Goal: Information Seeking & Learning: Understand process/instructions

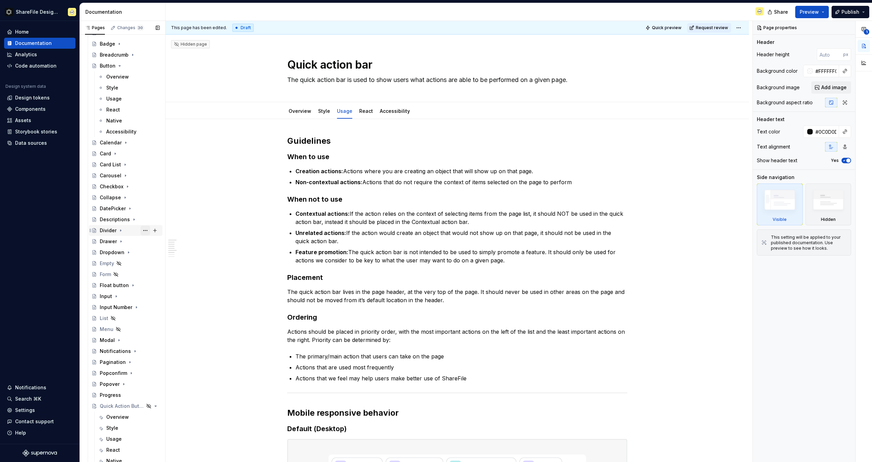
scroll to position [319, 0]
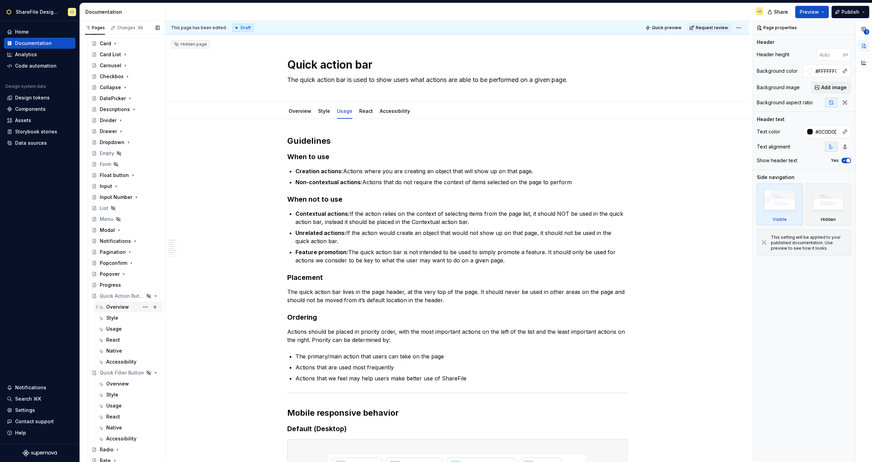
drag, startPoint x: 117, startPoint y: 296, endPoint x: 115, endPoint y: 305, distance: 9.2
click at [117, 296] on div "Quick Action Button" at bounding box center [122, 296] width 44 height 7
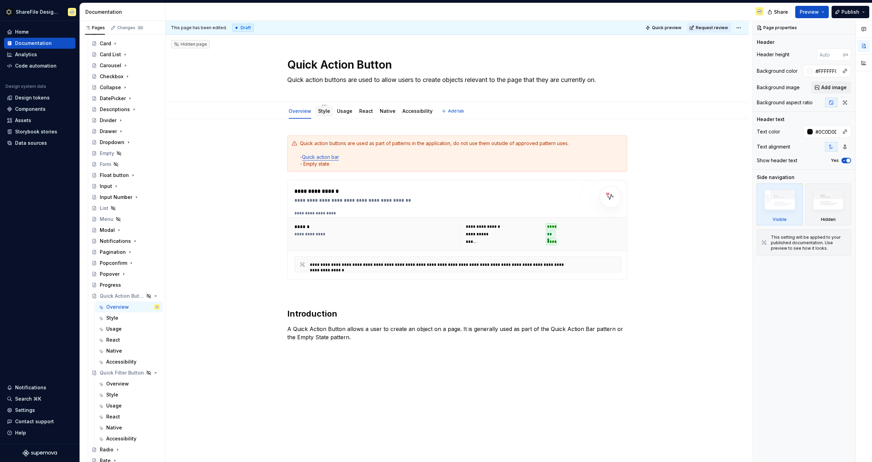
click at [326, 113] on link "Style" at bounding box center [324, 111] width 12 height 6
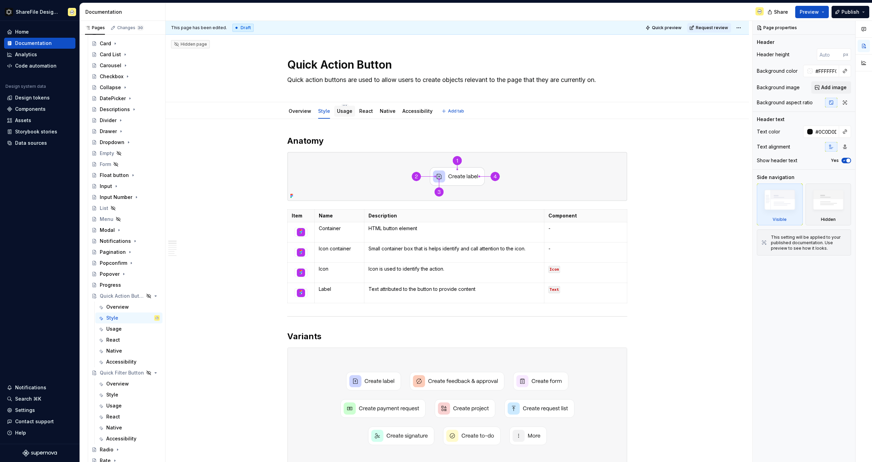
click at [342, 109] on link "Usage" at bounding box center [344, 111] width 15 height 6
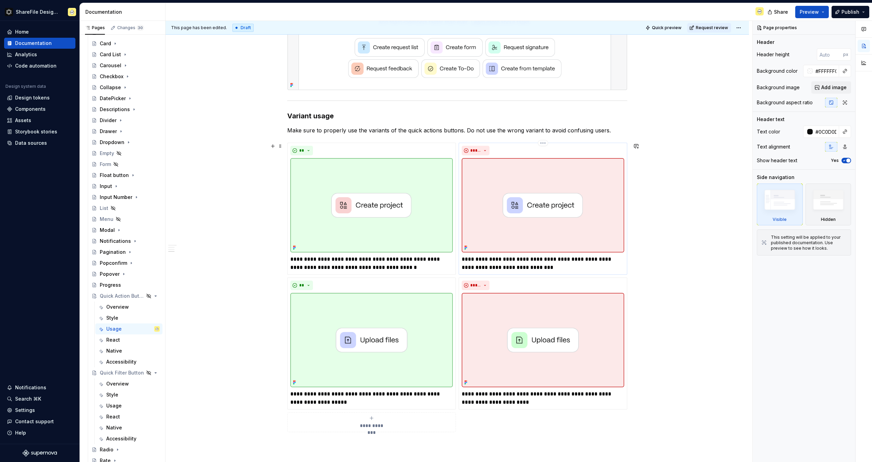
scroll to position [468, 0]
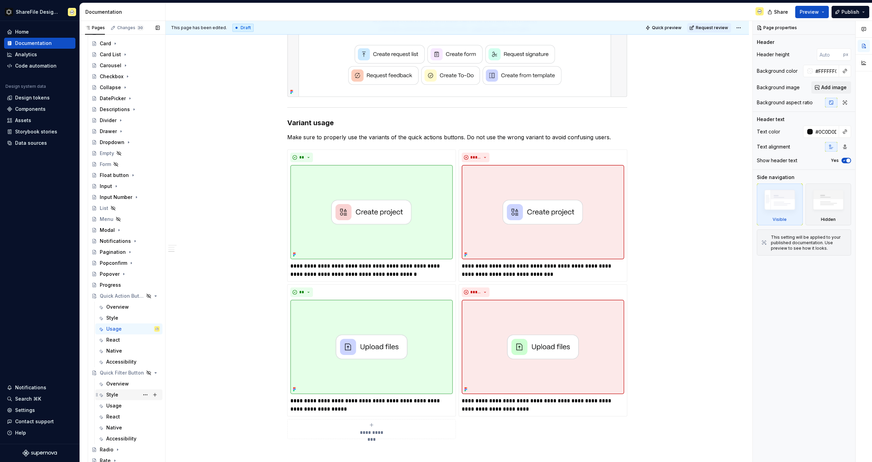
click at [117, 392] on div "Style" at bounding box center [112, 394] width 12 height 7
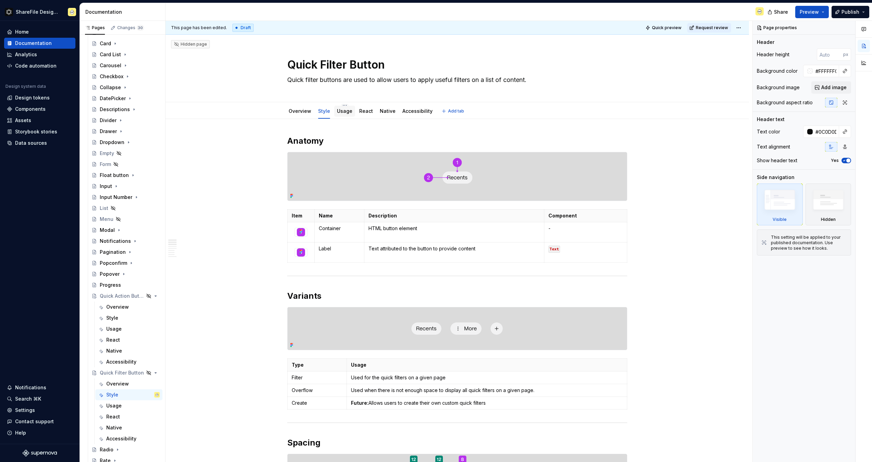
click at [341, 110] on link "Usage" at bounding box center [344, 111] width 15 height 6
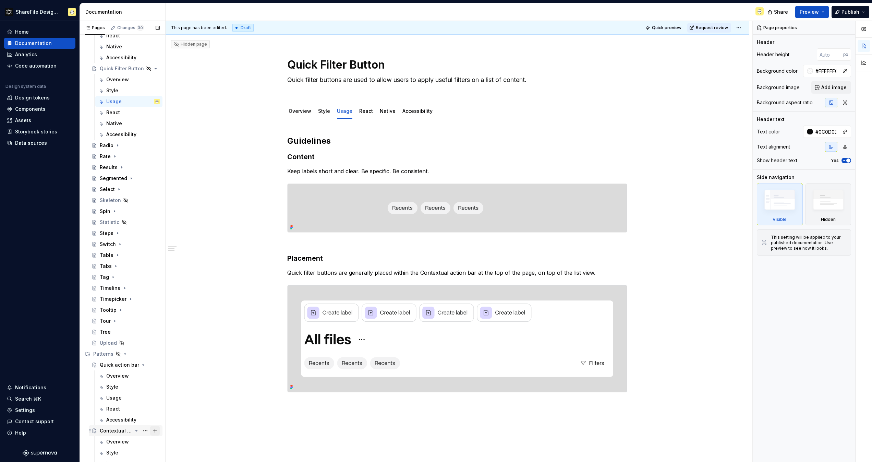
scroll to position [684, 0]
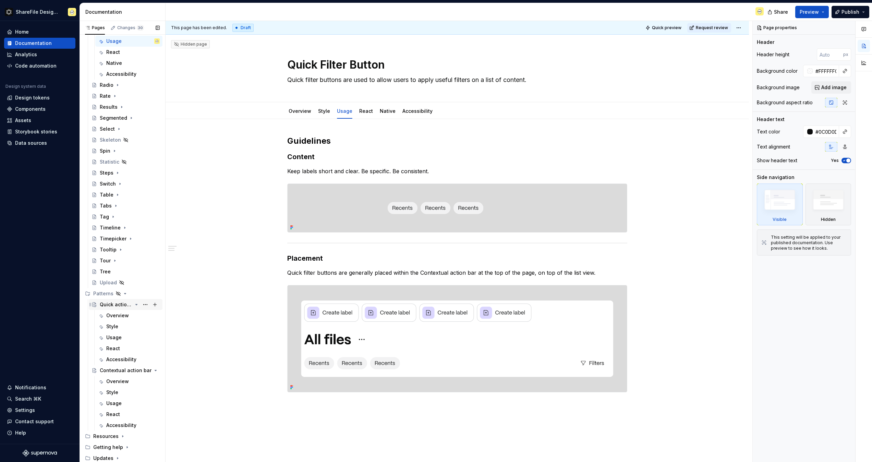
click at [109, 306] on div "Quick action bar" at bounding box center [116, 304] width 33 height 7
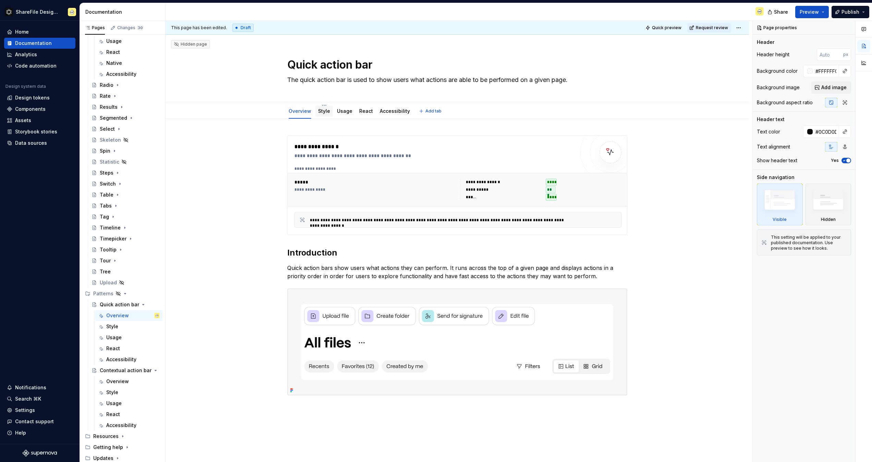
click at [326, 113] on link "Style" at bounding box center [324, 111] width 12 height 6
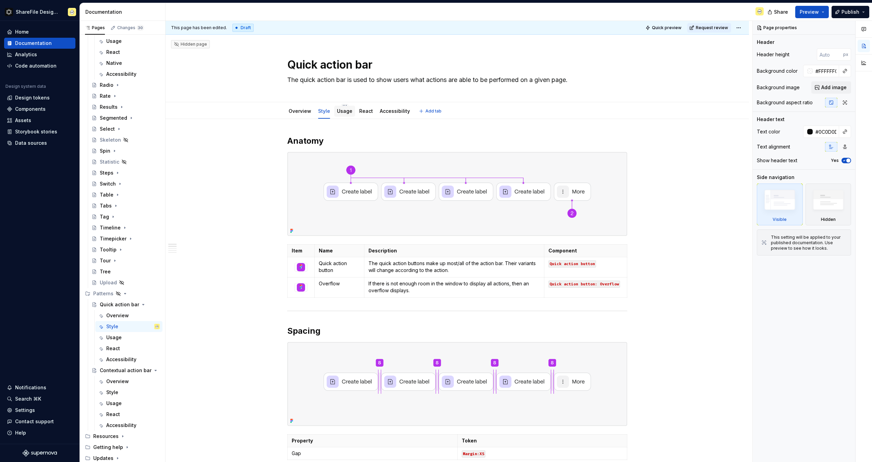
click at [346, 114] on div "Usage" at bounding box center [344, 111] width 15 height 7
click at [341, 110] on link "Usage" at bounding box center [344, 111] width 15 height 6
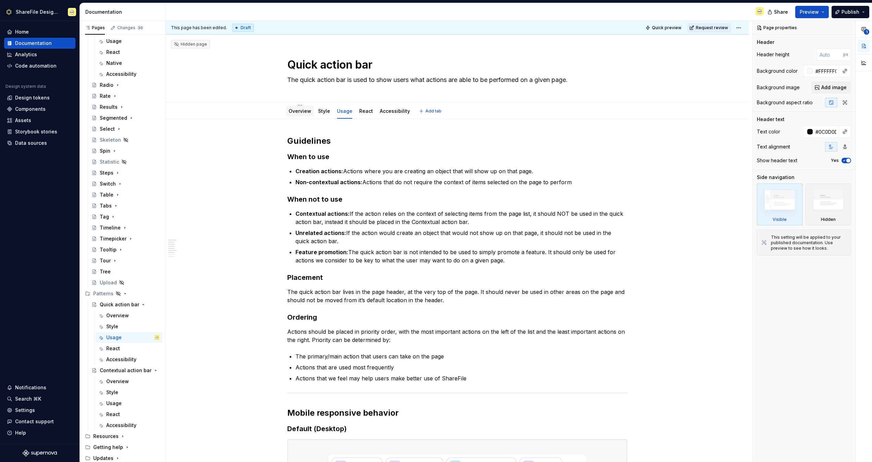
click at [309, 109] on link "Overview" at bounding box center [300, 111] width 23 height 6
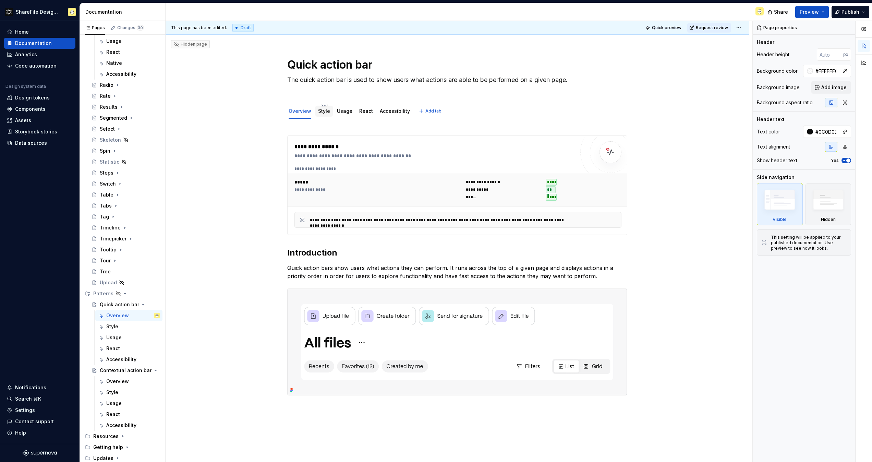
click at [322, 110] on link "Style" at bounding box center [324, 111] width 12 height 6
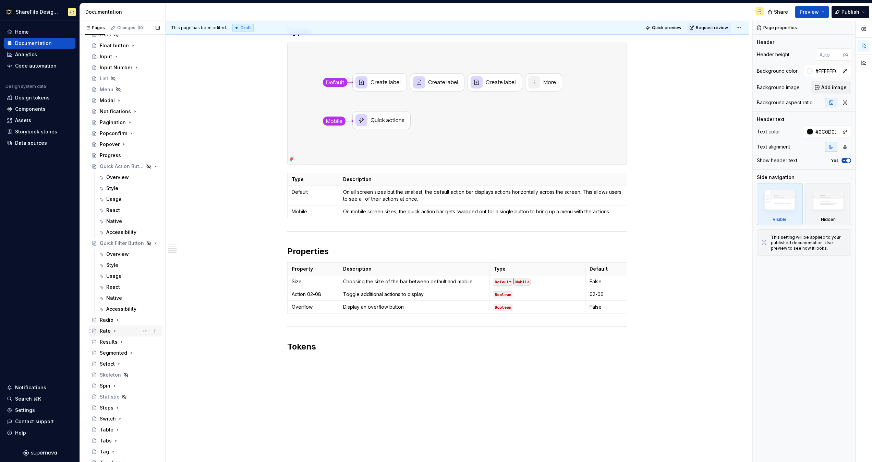
scroll to position [447, 0]
click at [113, 200] on div "Usage" at bounding box center [113, 200] width 15 height 7
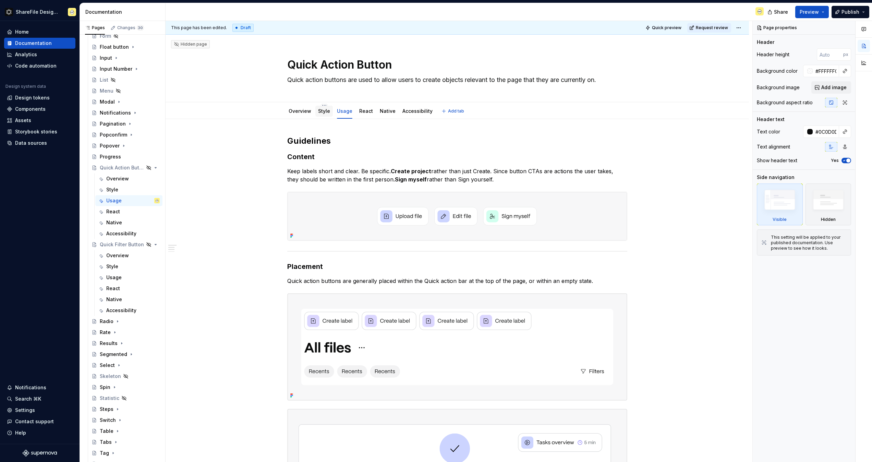
click at [323, 111] on link "Style" at bounding box center [324, 111] width 12 height 6
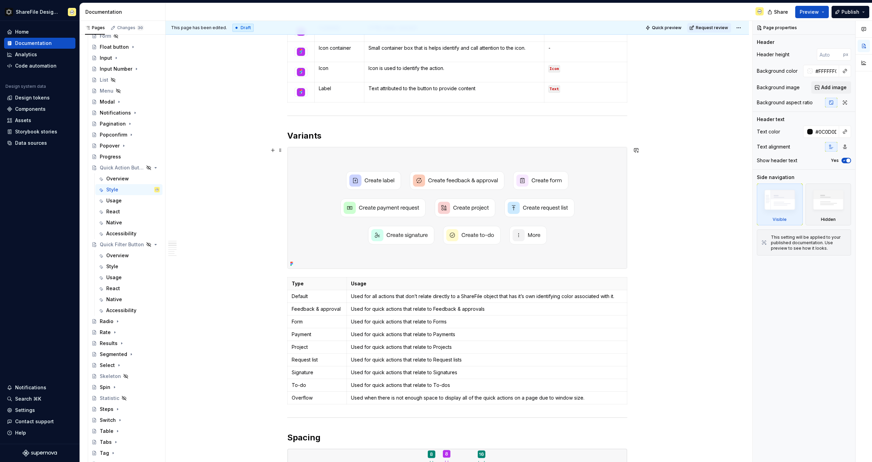
scroll to position [202, 0]
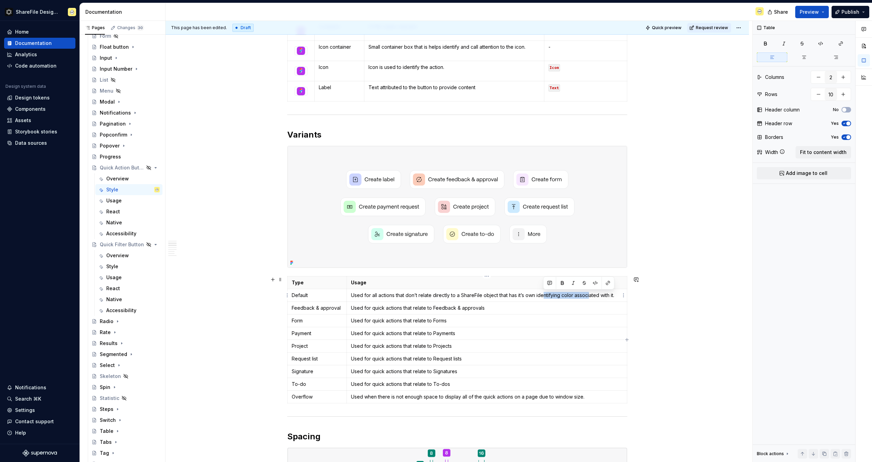
drag, startPoint x: 546, startPoint y: 295, endPoint x: 589, endPoint y: 295, distance: 43.2
click at [589, 295] on p "Used for all actions that don’t relate directly to a ShareFile object that has …" at bounding box center [487, 295] width 272 height 7
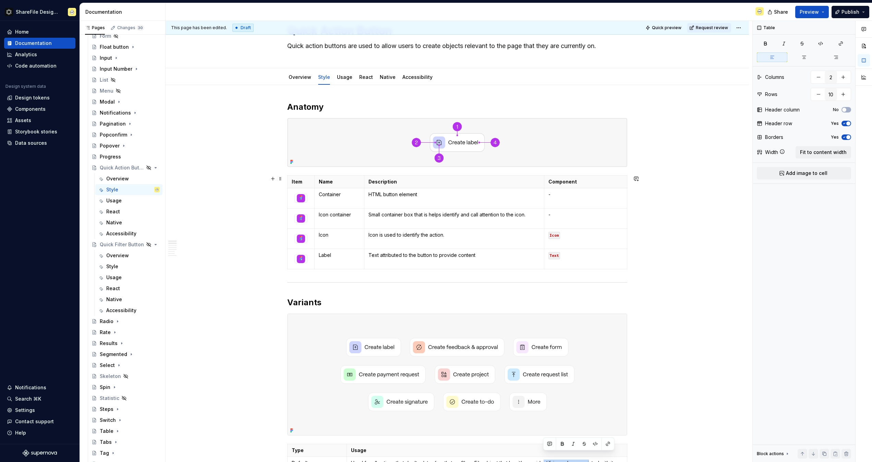
scroll to position [27, 0]
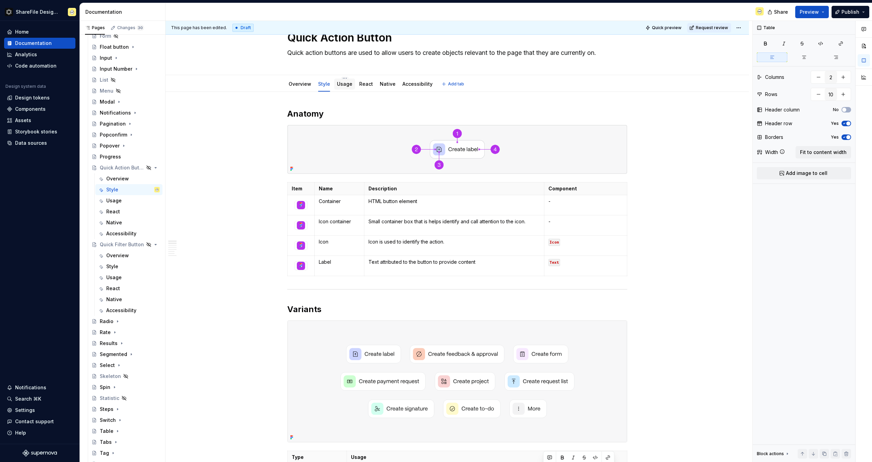
click at [346, 85] on link "Usage" at bounding box center [344, 84] width 15 height 6
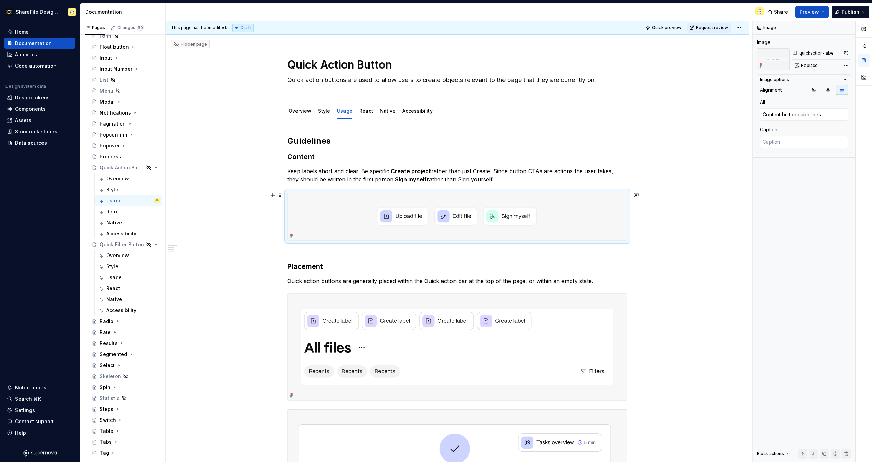
click at [456, 209] on img at bounding box center [458, 216] width 340 height 48
type textarea "*"
type textarea "Button placement"
click at [382, 326] on img at bounding box center [458, 347] width 340 height 106
type textarea "*"
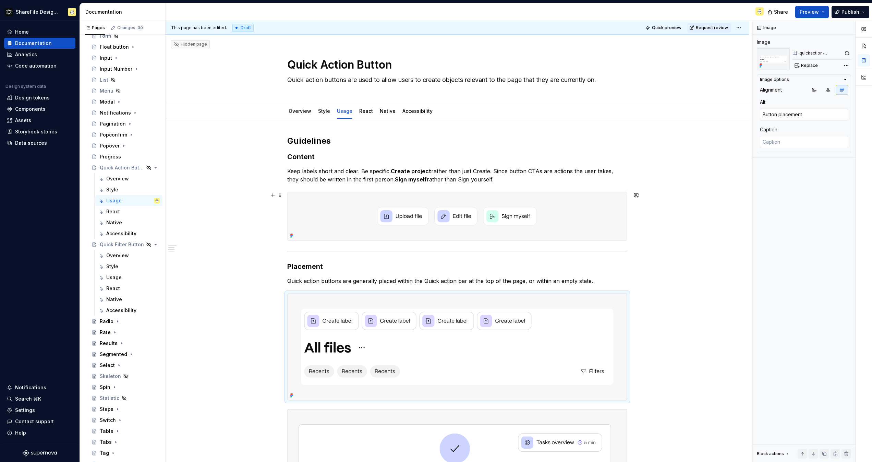
type textarea "Content button guidelines"
click at [396, 217] on img at bounding box center [458, 216] width 340 height 48
click at [417, 218] on img at bounding box center [458, 216] width 340 height 48
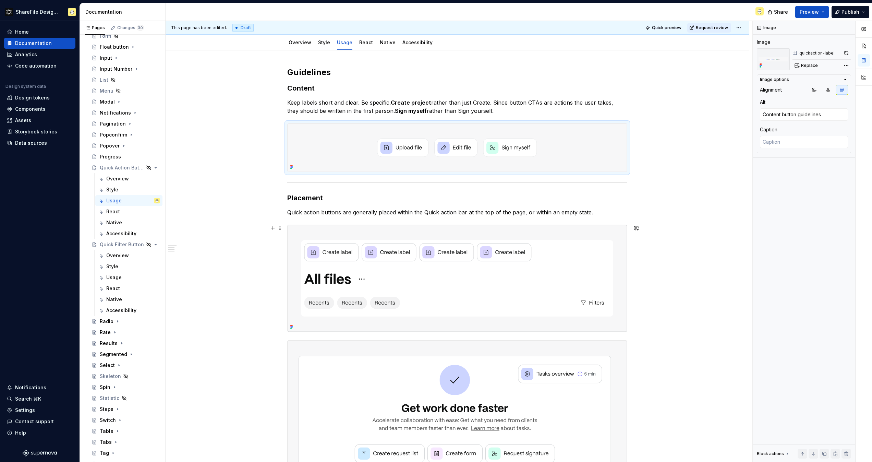
scroll to position [72, 0]
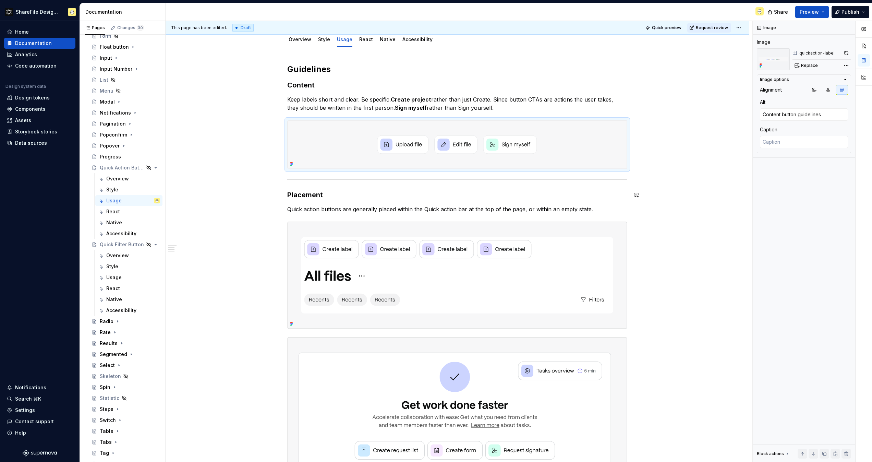
click at [116, 254] on div "Overview" at bounding box center [117, 255] width 23 height 7
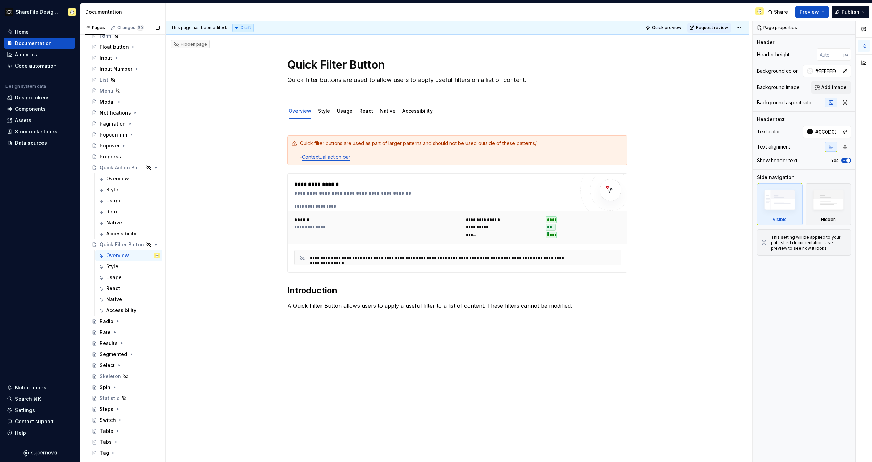
scroll to position [684, 0]
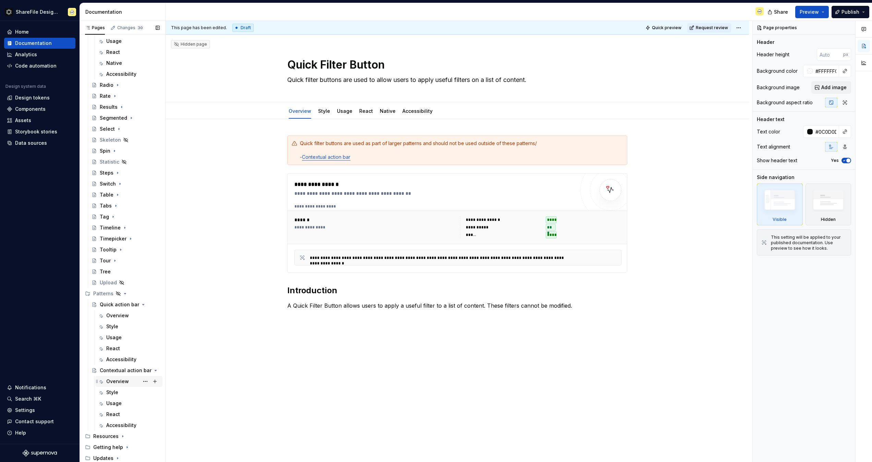
click at [120, 383] on div "Overview" at bounding box center [117, 381] width 23 height 7
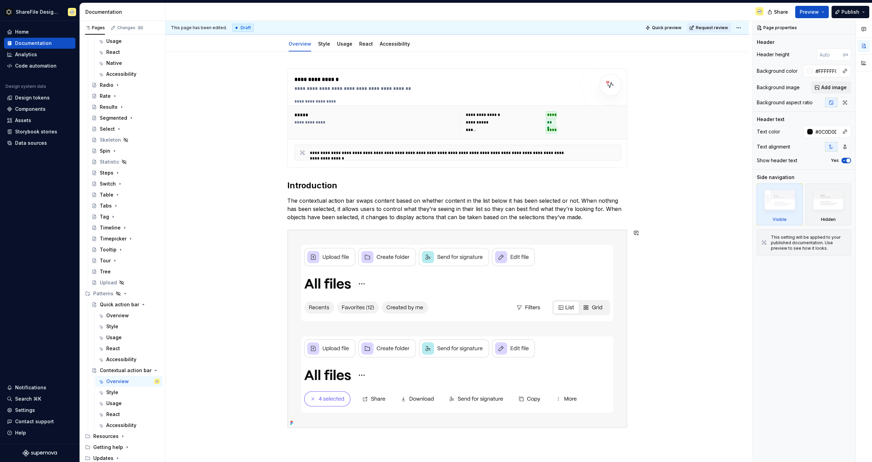
scroll to position [76, 0]
click at [278, 190] on div "**********" at bounding box center [458, 312] width 584 height 523
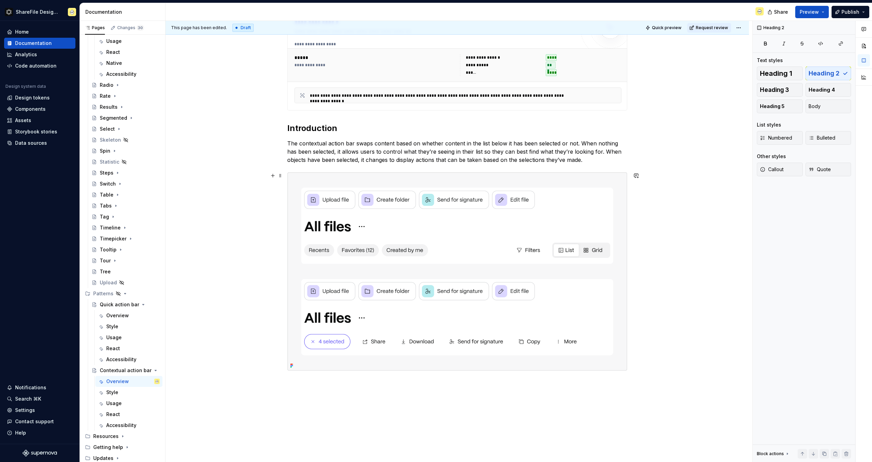
scroll to position [147, 0]
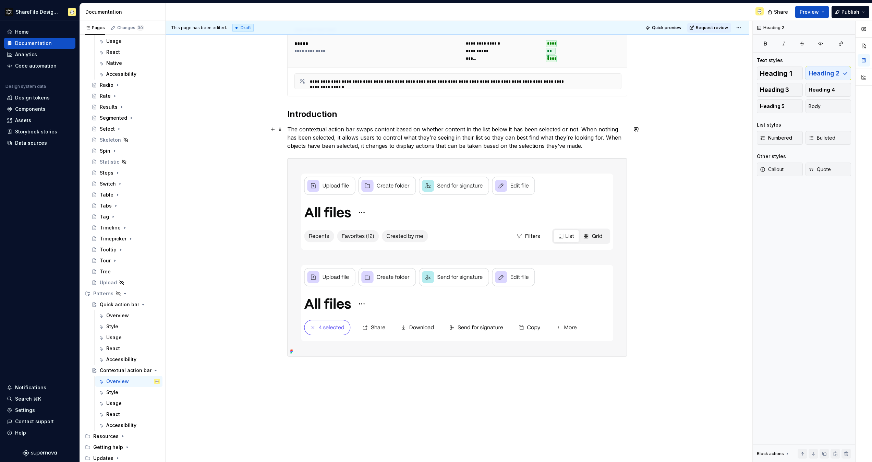
click at [309, 135] on p "The contextual action bar swaps content based on whether content in the list be…" at bounding box center [457, 137] width 340 height 25
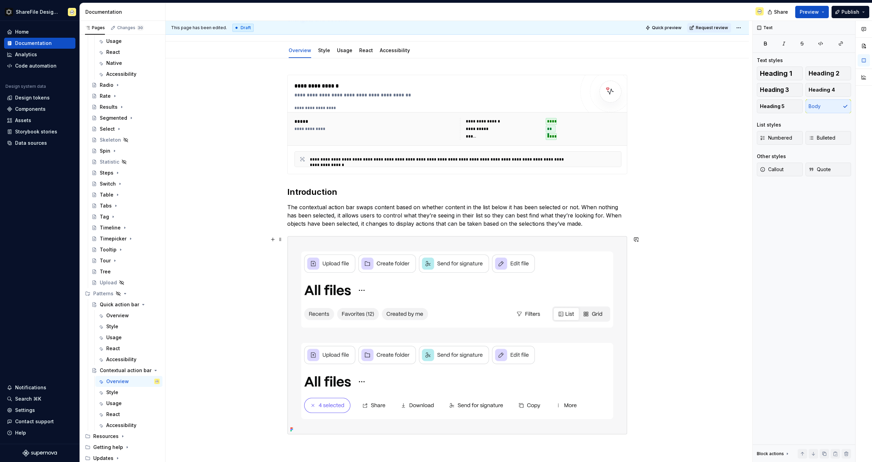
scroll to position [0, 0]
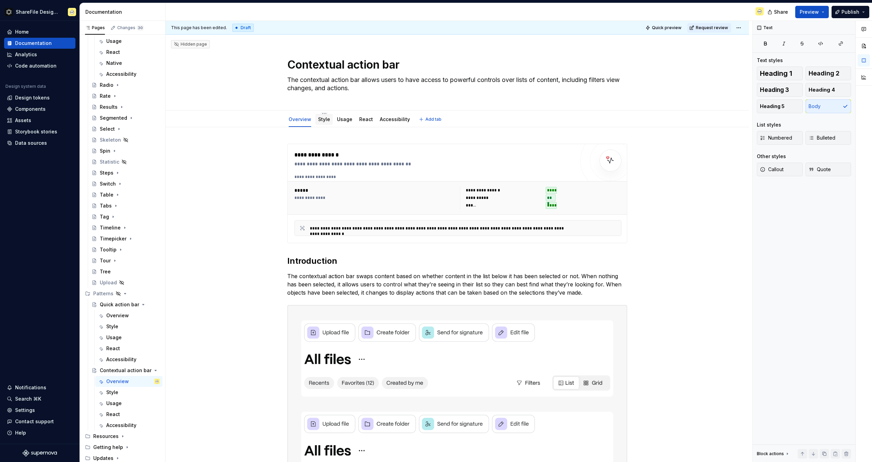
click at [323, 119] on link "Style" at bounding box center [324, 119] width 12 height 6
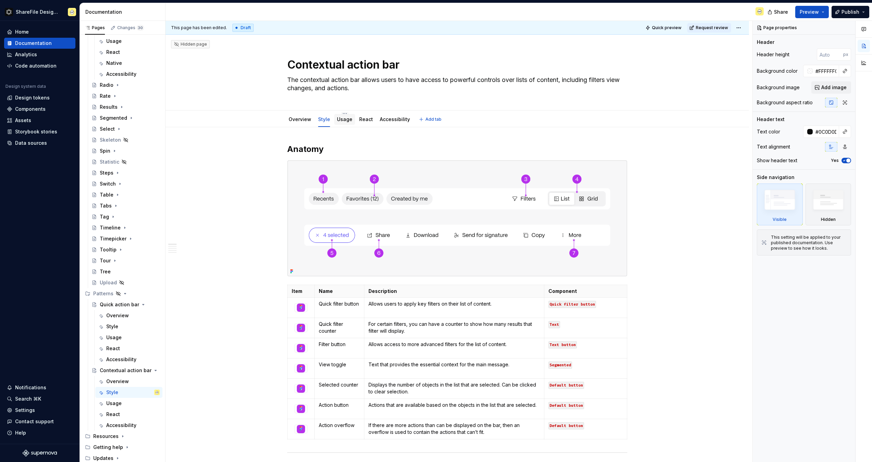
click at [349, 120] on link "Usage" at bounding box center [344, 119] width 15 height 6
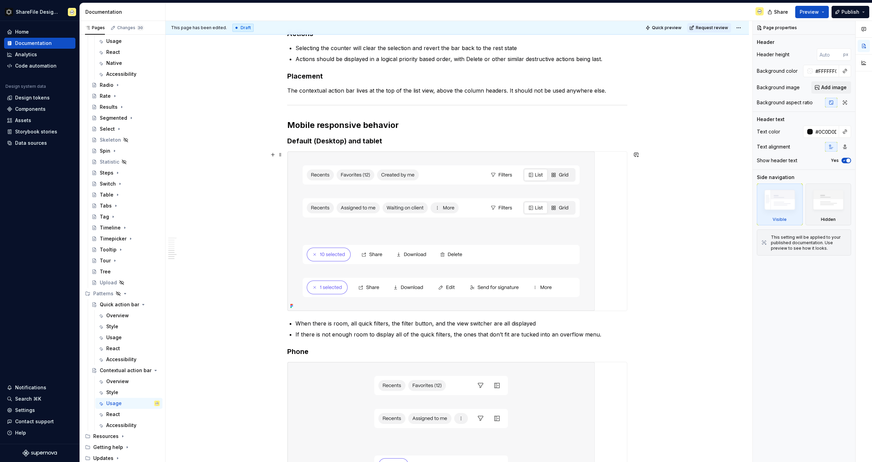
scroll to position [419, 0]
click at [423, 256] on img at bounding box center [441, 230] width 307 height 159
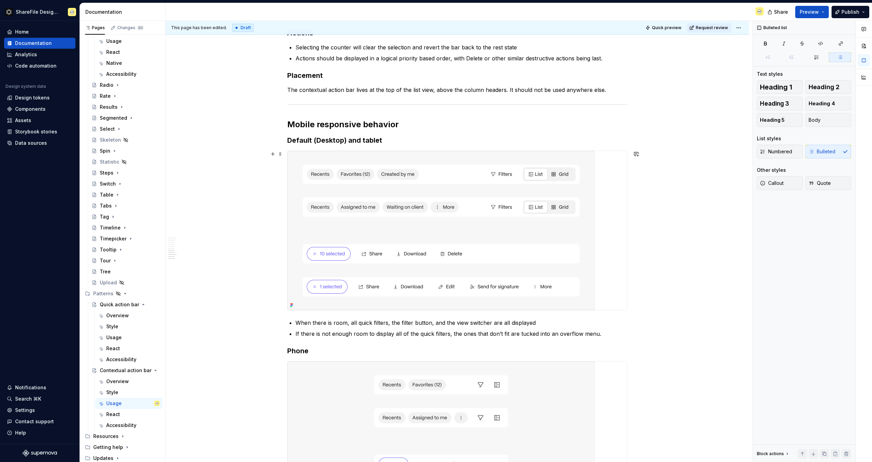
click at [652, 201] on div "This page has been edited. Draft Quick preview Request review Hidden page Conte…" at bounding box center [459, 241] width 587 height 441
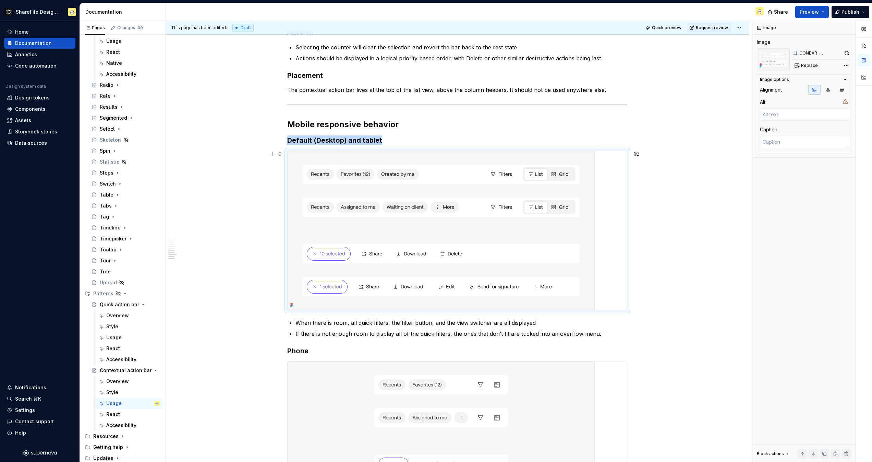
click at [483, 205] on img at bounding box center [441, 230] width 307 height 159
click at [839, 90] on button "button" at bounding box center [842, 90] width 12 height 10
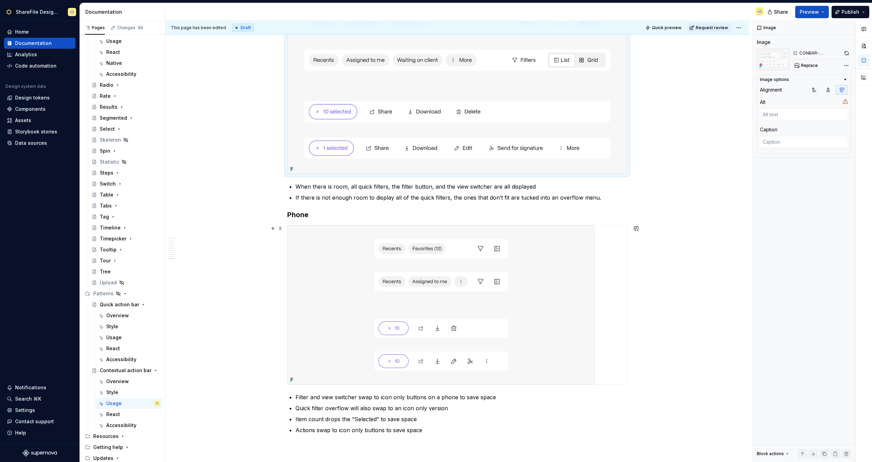
scroll to position [603, 0]
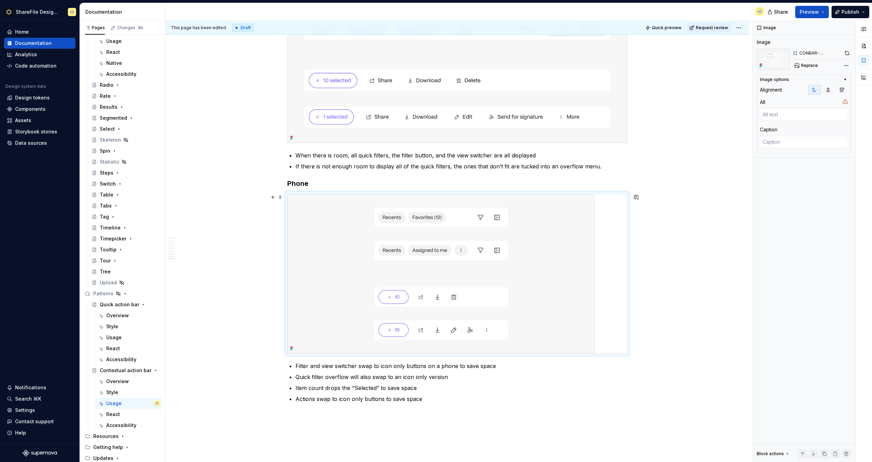
click at [554, 238] on img at bounding box center [441, 273] width 307 height 159
click at [840, 91] on icon "button" at bounding box center [842, 89] width 5 height 5
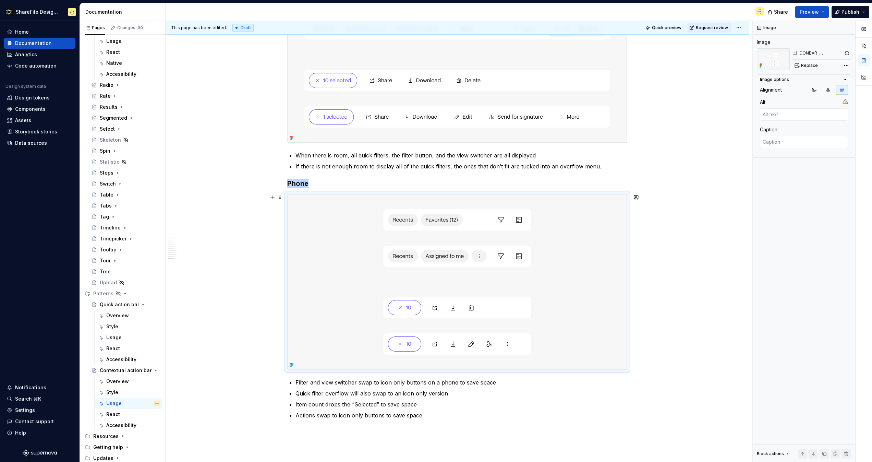
click at [703, 250] on div "This page has been edited. Draft Quick preview Request review Hidden page Conte…" at bounding box center [459, 241] width 587 height 441
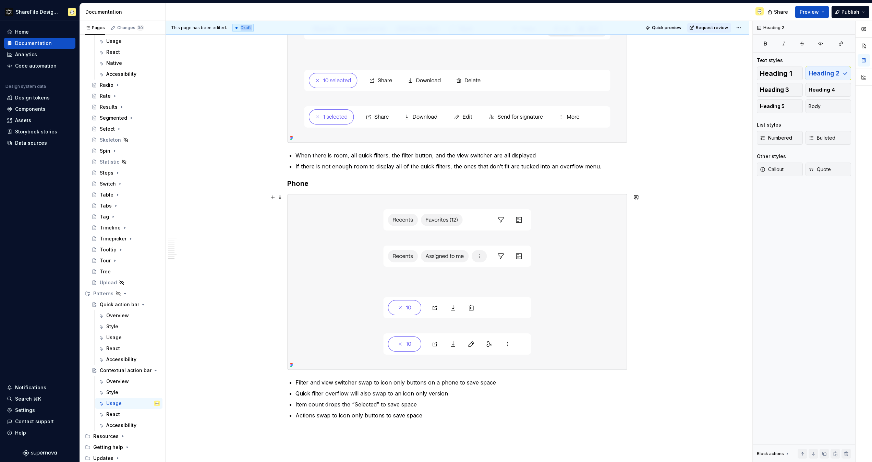
click at [171, 223] on div "This page has been edited. Draft Quick preview Request review Hidden page Conte…" at bounding box center [459, 241] width 587 height 441
click at [248, 246] on div "This page has been edited. Draft Quick preview Request review Hidden page Conte…" at bounding box center [459, 241] width 587 height 441
click at [235, 139] on div "Guidelines When to use When you have a list of content on a page. The contextua…" at bounding box center [458, 45] width 584 height 1042
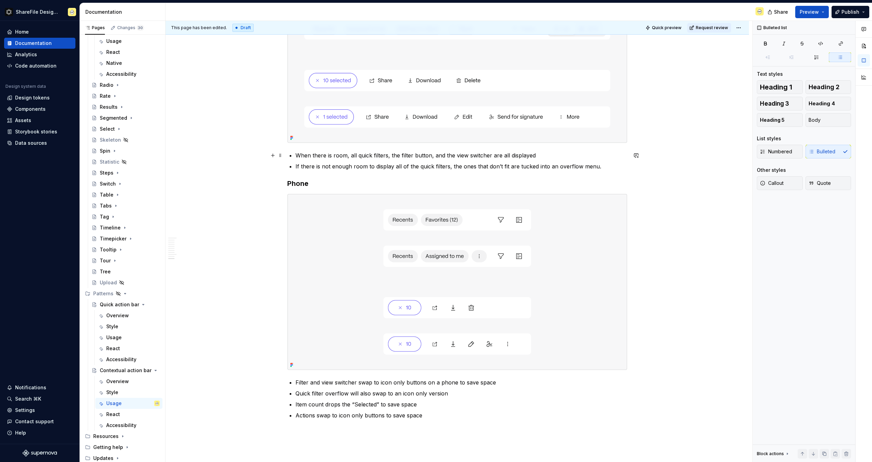
click at [388, 153] on p "When there is room, all quick filters, the filter button, and the view switcher…" at bounding box center [462, 155] width 332 height 8
click at [672, 259] on div "This page has been edited. Draft Quick preview Request review Hidden page Conte…" at bounding box center [459, 241] width 587 height 441
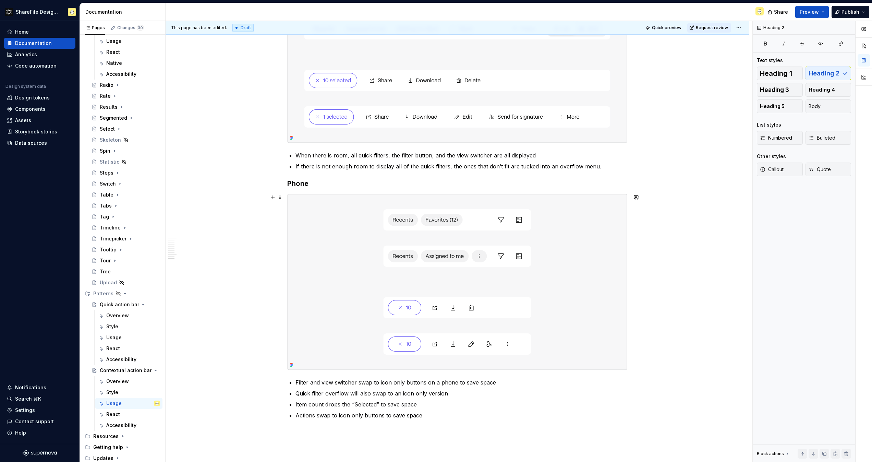
click at [665, 254] on div "This page has been edited. Draft Quick preview Request review Hidden page Conte…" at bounding box center [459, 241] width 587 height 441
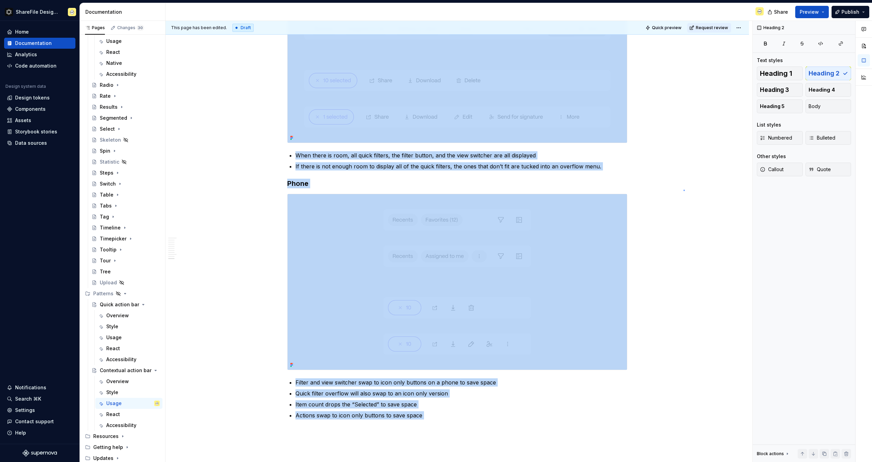
click at [684, 190] on div "This page has been edited. Draft Quick preview Request review Hidden page Conte…" at bounding box center [459, 241] width 587 height 441
click at [689, 214] on div "Guidelines When to use When you have a list of content on a page. The contextua…" at bounding box center [458, 45] width 584 height 1042
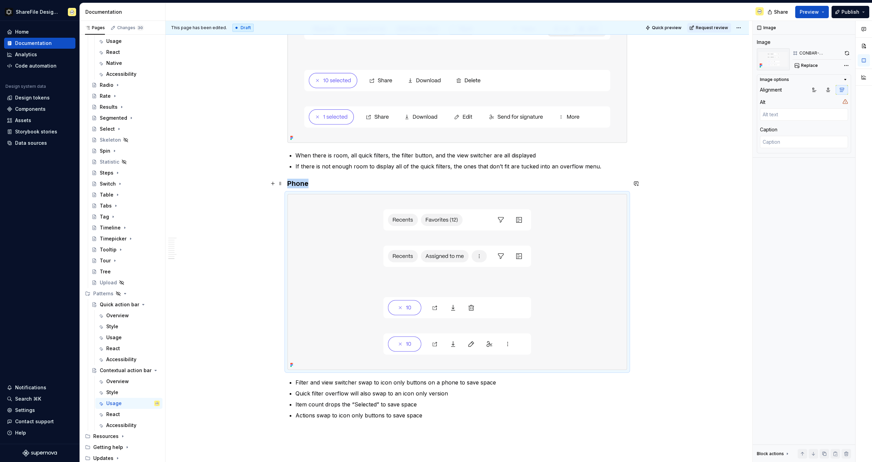
click at [591, 182] on h3 "Phone" at bounding box center [457, 184] width 340 height 10
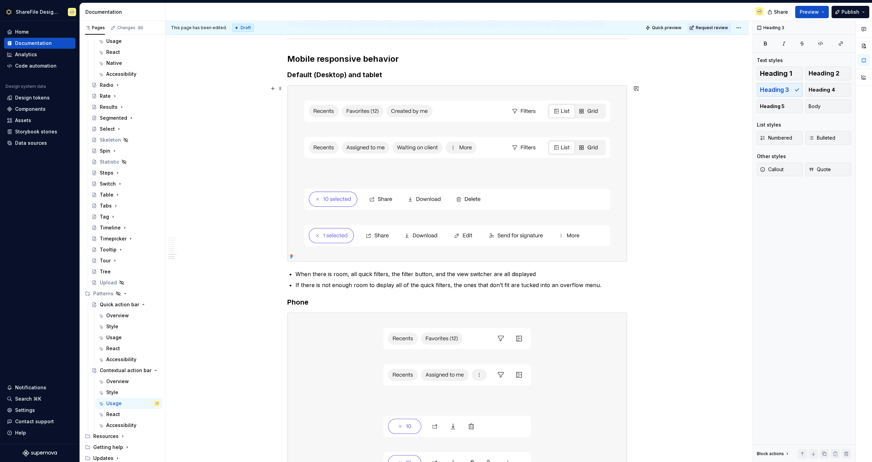
scroll to position [475, 0]
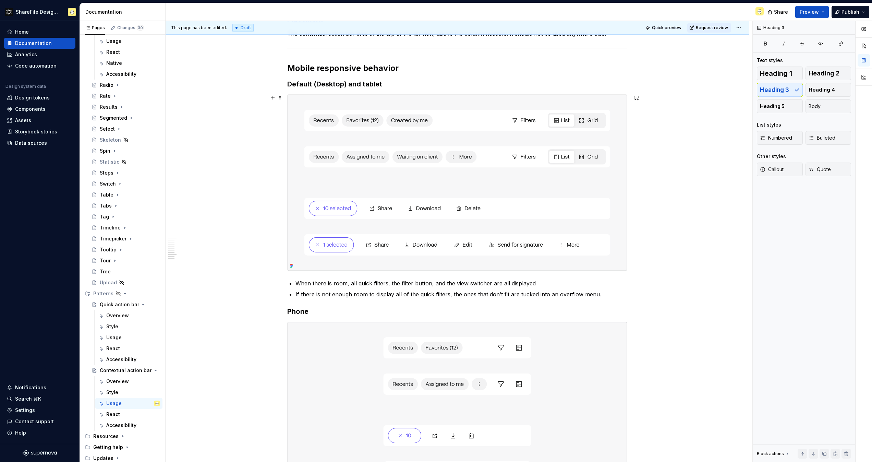
click at [344, 119] on img at bounding box center [458, 183] width 340 height 176
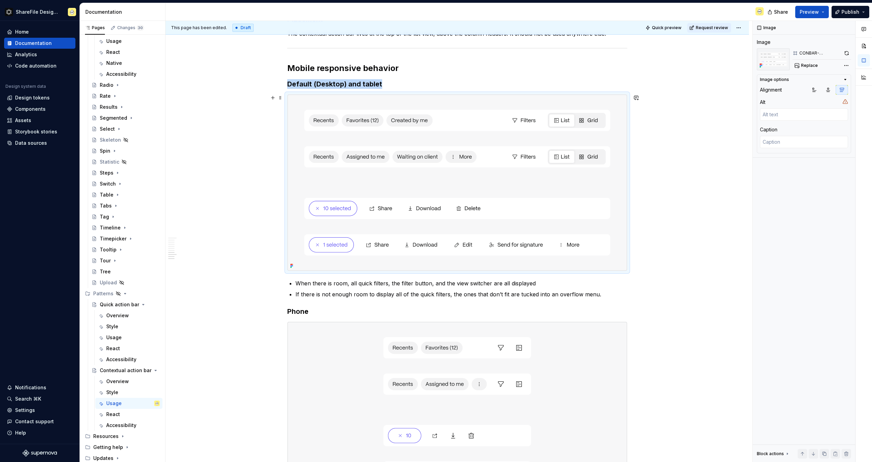
click at [669, 201] on div "This page has been edited. Draft Quick preview Request review Hidden page Conte…" at bounding box center [459, 241] width 587 height 441
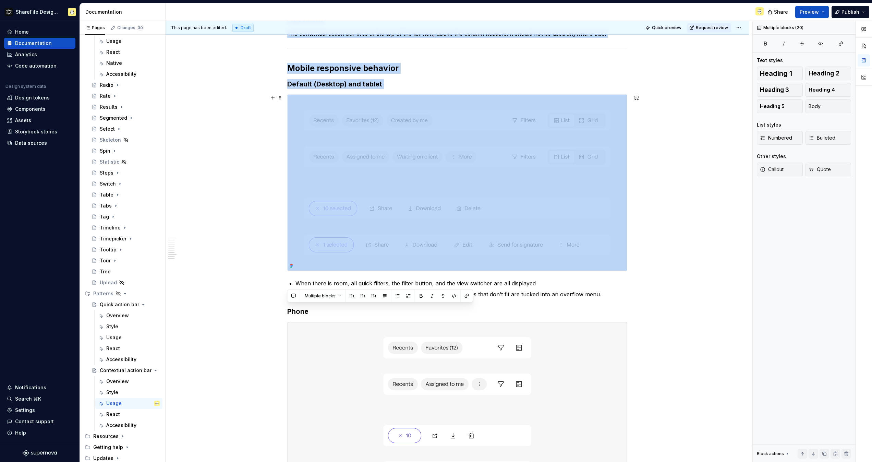
click at [697, 204] on div "Guidelines When to use When you have a list of content on a page. The contextua…" at bounding box center [458, 173] width 584 height 1042
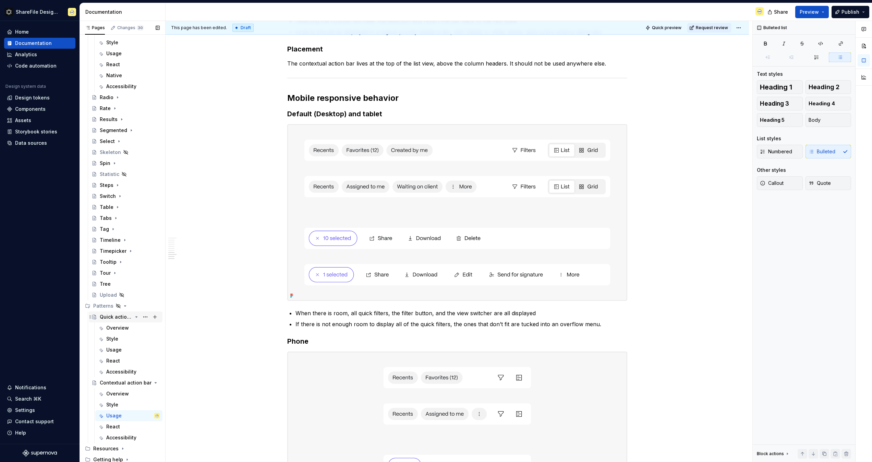
scroll to position [676, 0]
type textarea "*"
